Goal: Information Seeking & Learning: Learn about a topic

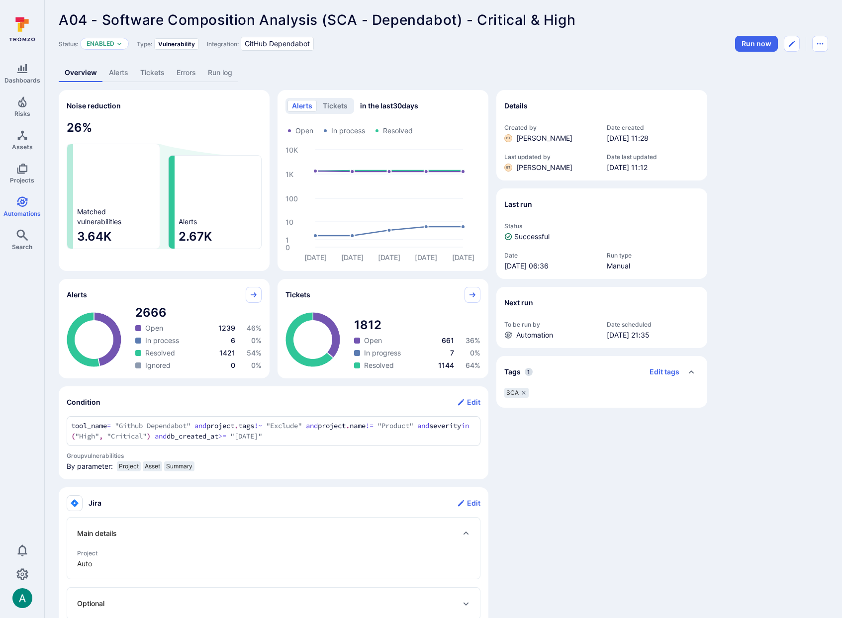
click at [109, 87] on div "A04 - Software Composition Analysis (SCA - Dependabot) - Critical & High ... Sh…" at bounding box center [443, 423] width 797 height 850
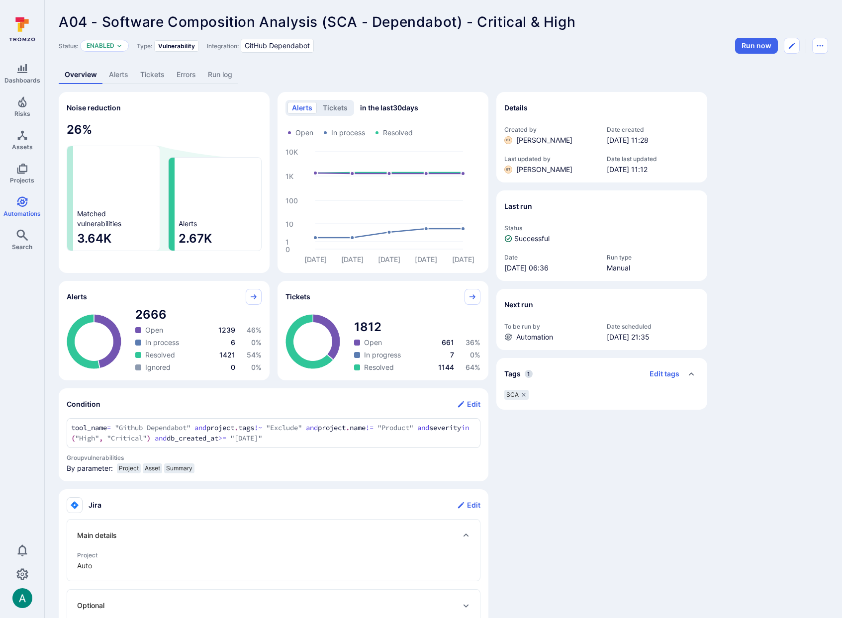
click at [114, 77] on link "Alerts" at bounding box center [118, 75] width 31 height 18
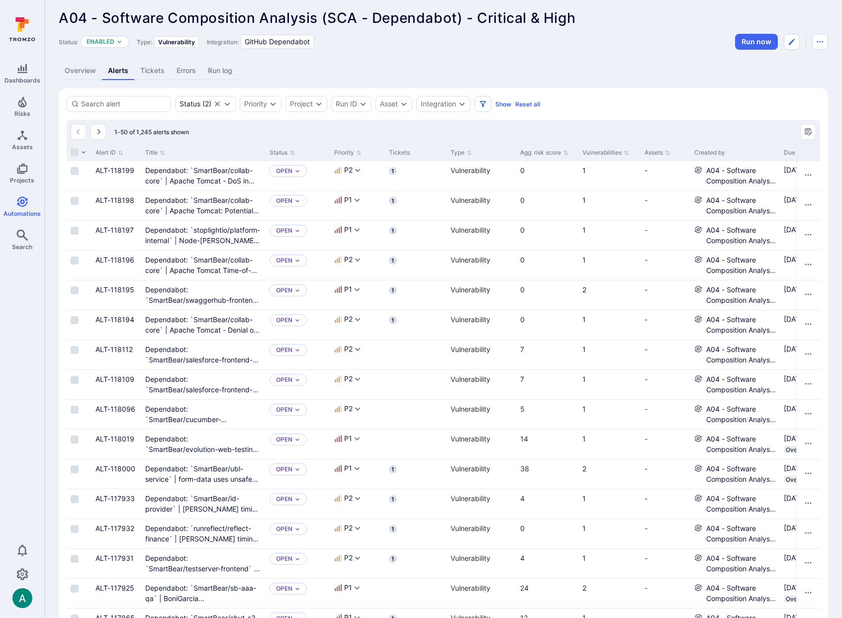
click at [190, 76] on link "Errors" at bounding box center [186, 71] width 31 height 18
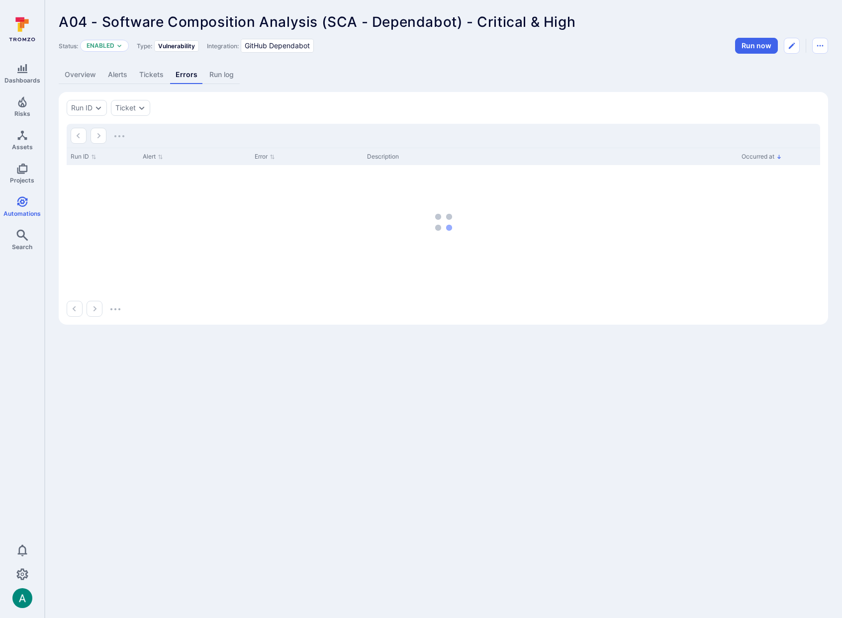
click at [184, 68] on link "Errors" at bounding box center [187, 75] width 34 height 18
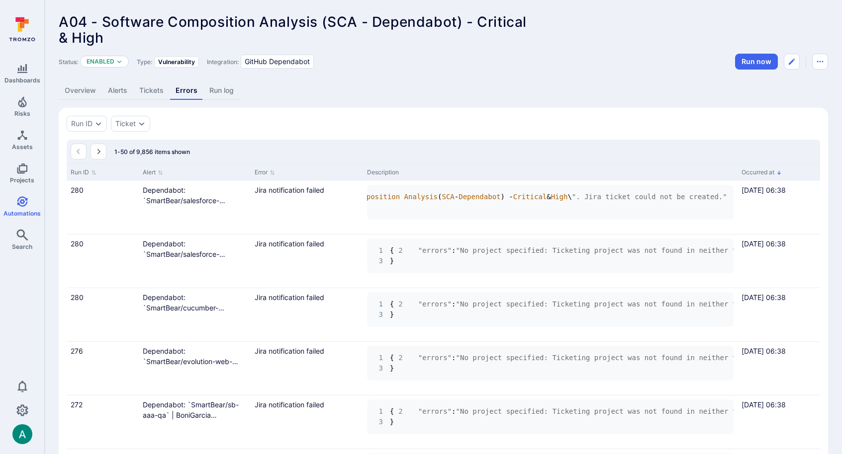
scroll to position [0, 711]
